Goal: Navigation & Orientation: Find specific page/section

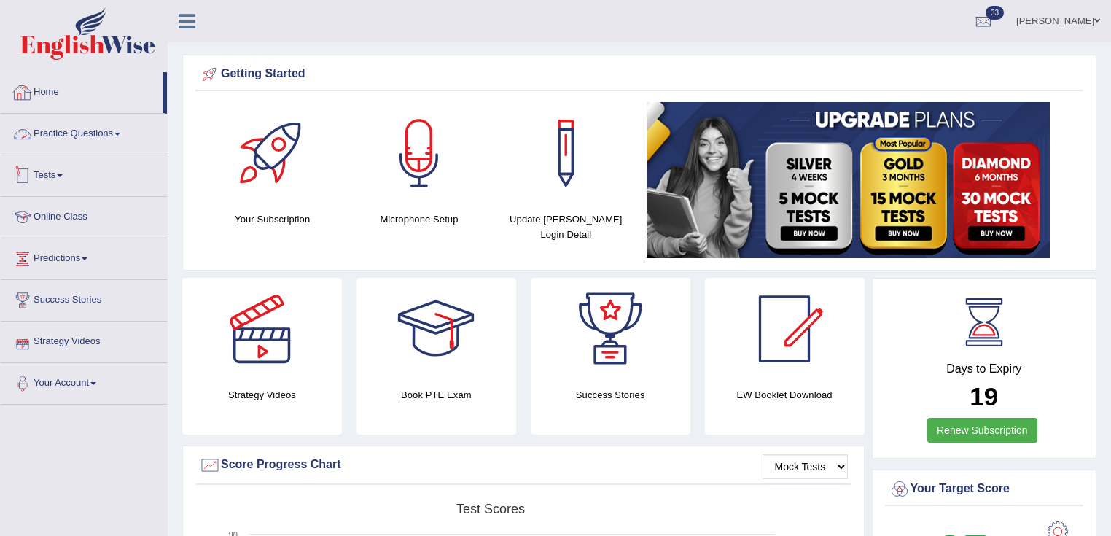
click at [77, 210] on link "Online Class" at bounding box center [84, 215] width 166 height 36
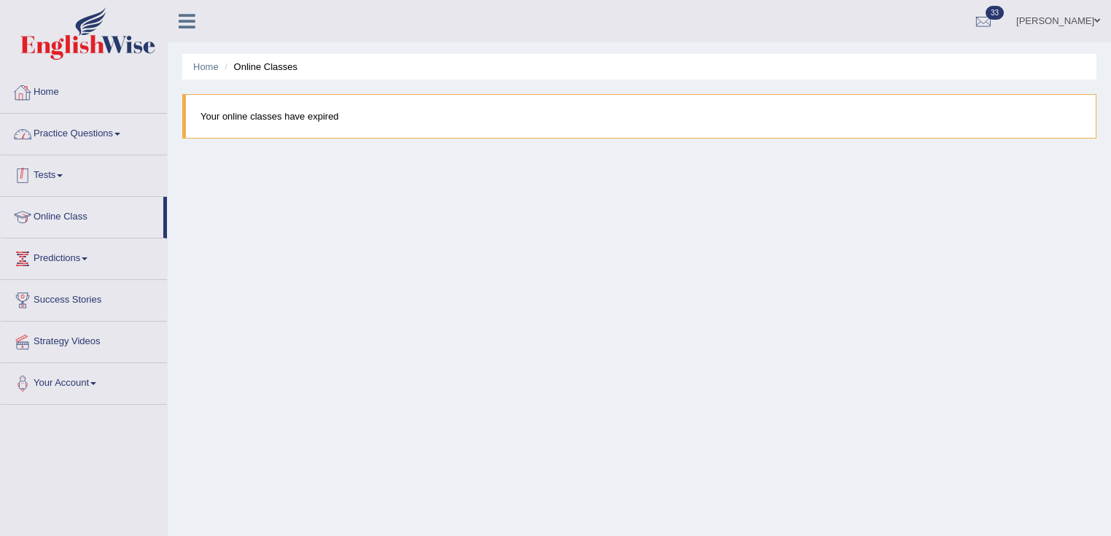
click at [70, 93] on link "Home" at bounding box center [84, 90] width 166 height 36
